Goal: Task Accomplishment & Management: Manage account settings

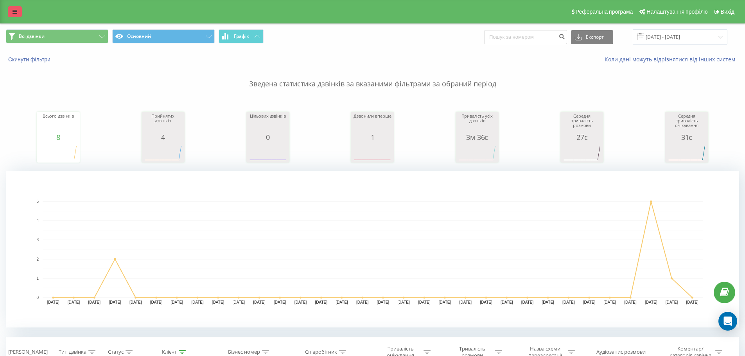
click at [17, 9] on link at bounding box center [15, 11] width 14 height 11
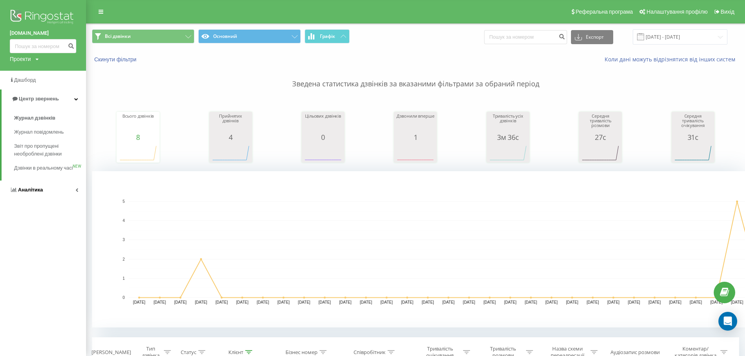
click at [26, 193] on span "Аналiтика" at bounding box center [30, 190] width 25 height 6
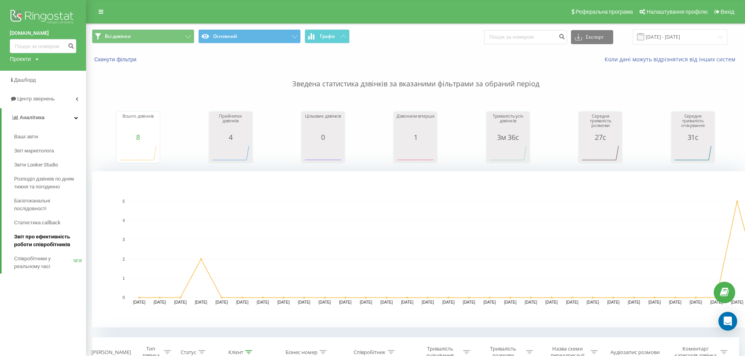
click at [31, 246] on span "Звіт про ефективність роботи співробітників" at bounding box center [48, 241] width 68 height 16
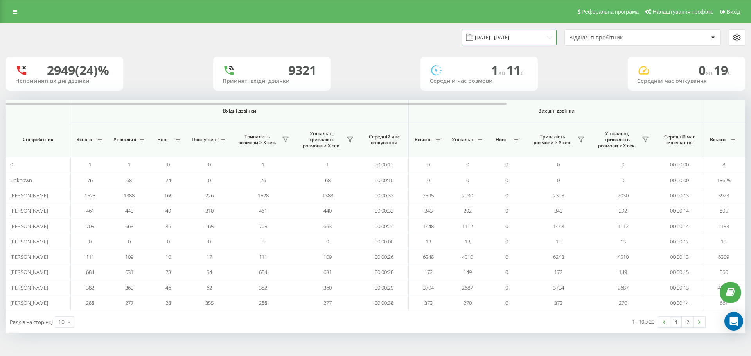
click at [507, 36] on input "[DATE] - [DATE]" at bounding box center [509, 37] width 95 height 15
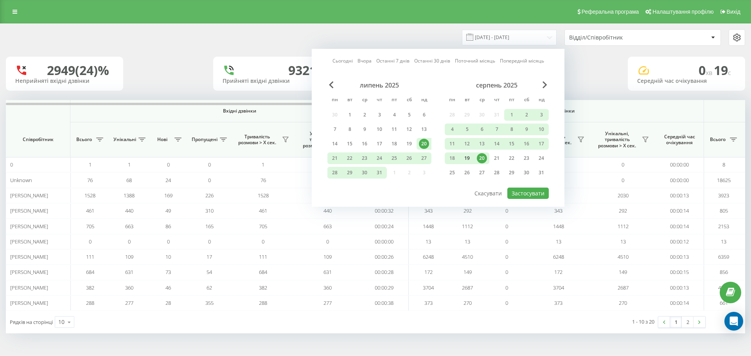
click at [466, 158] on div "19" at bounding box center [467, 158] width 10 height 10
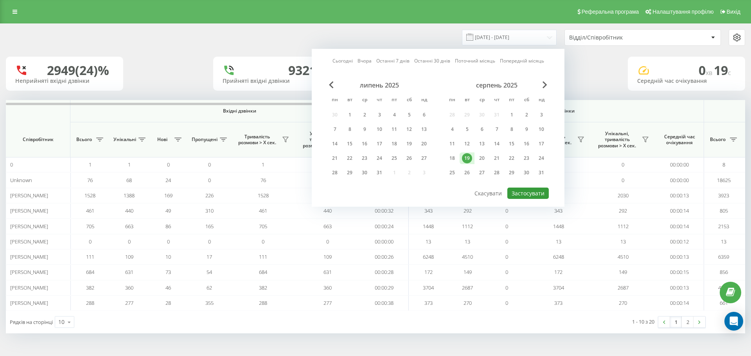
click at [520, 192] on button "Застосувати" at bounding box center [527, 193] width 41 height 11
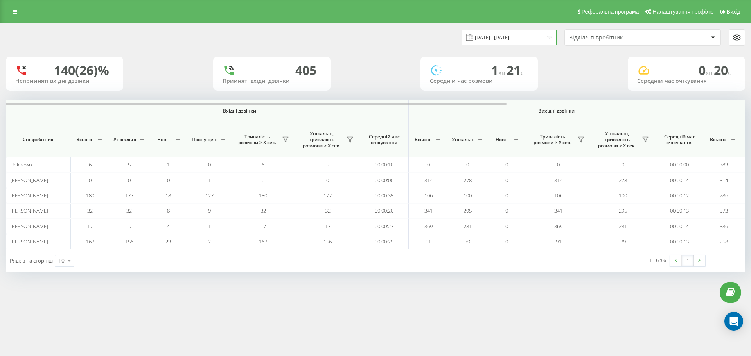
click at [539, 39] on input "[DATE] - [DATE]" at bounding box center [509, 37] width 95 height 15
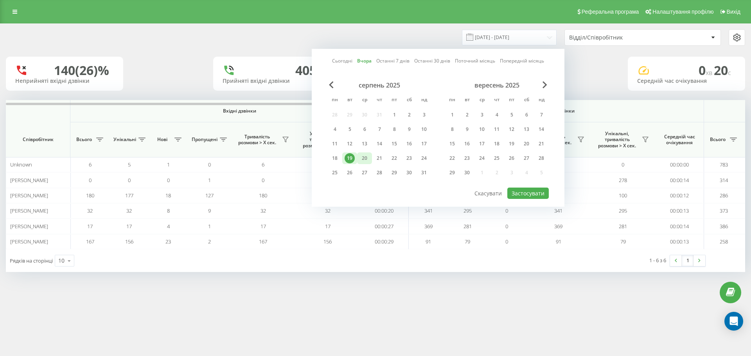
click at [366, 158] on div "20" at bounding box center [364, 158] width 10 height 10
click at [515, 195] on button "Застосувати" at bounding box center [527, 193] width 41 height 11
type input "[DATE] - [DATE]"
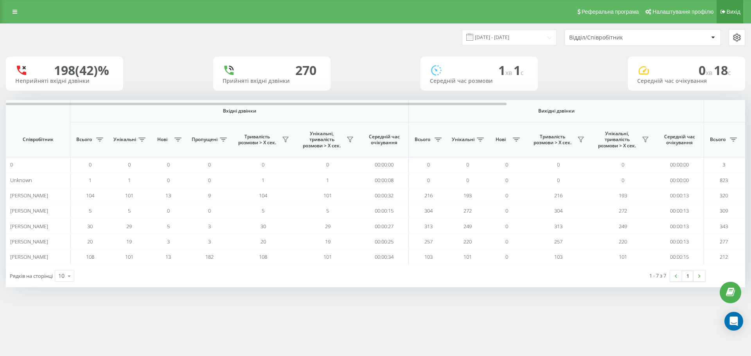
click at [732, 6] on link "Вихід" at bounding box center [729, 11] width 27 height 23
